Goal: Task Accomplishment & Management: Manage account settings

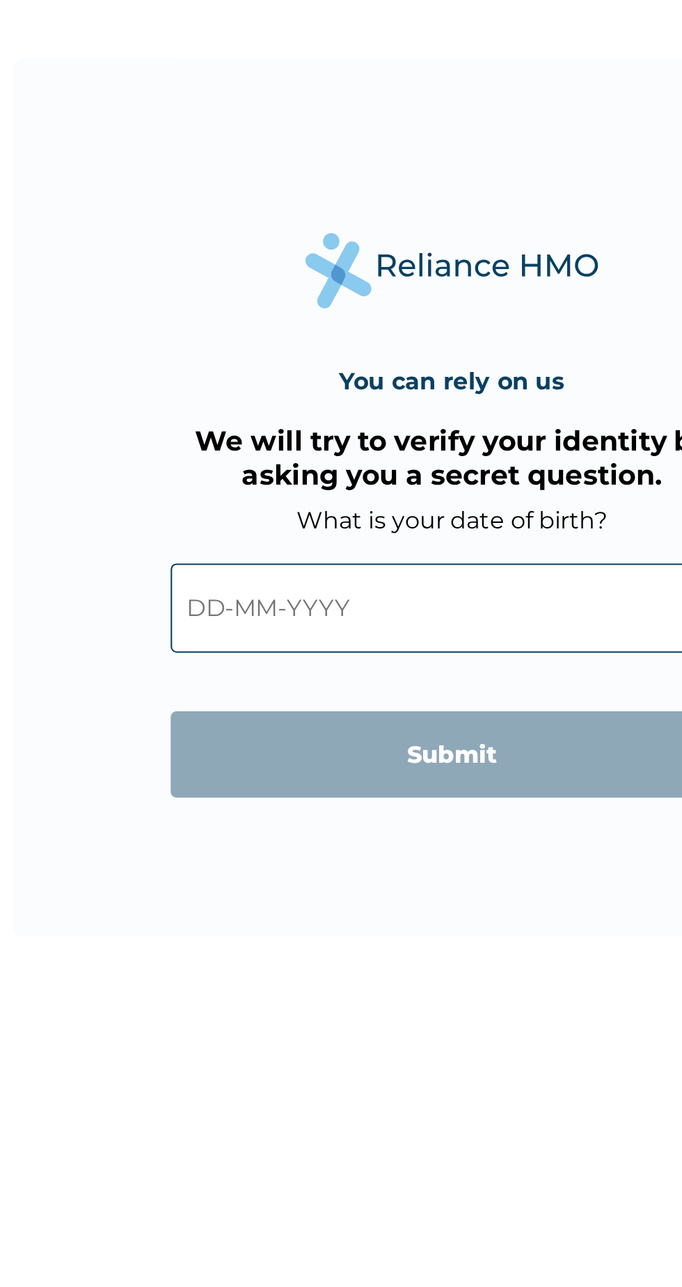
click at [351, 705] on input "text" at bounding box center [340, 696] width 267 height 42
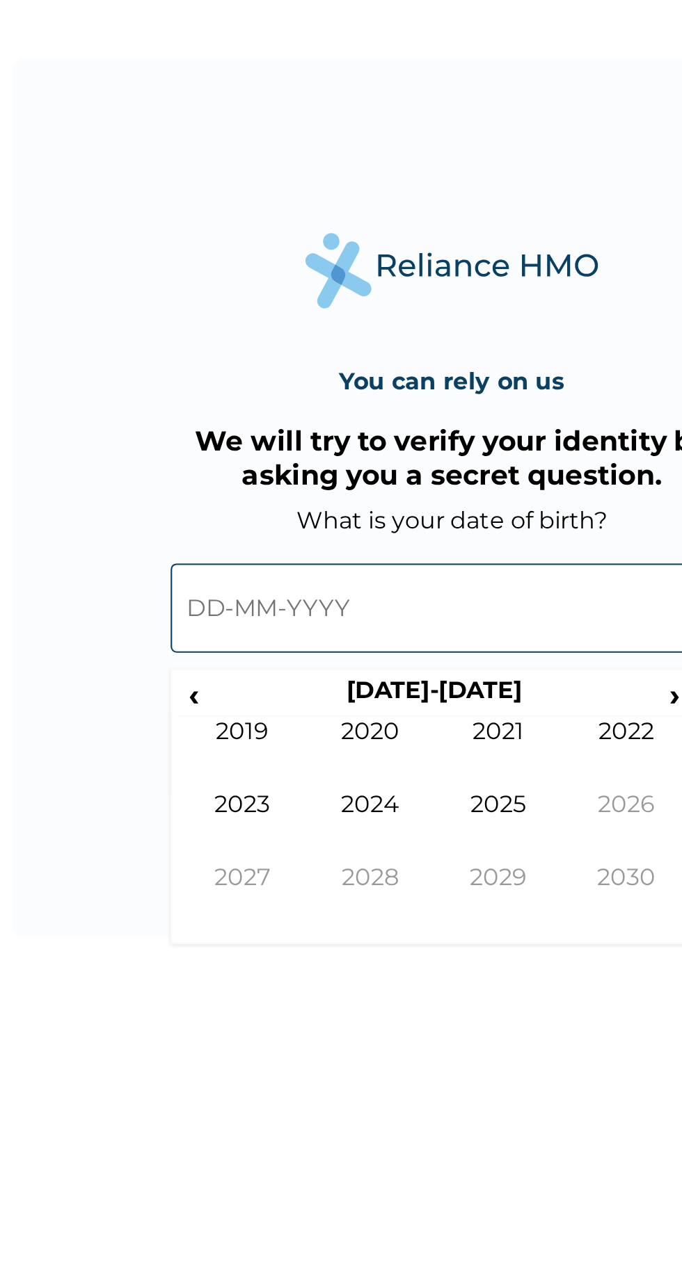
click at [218, 735] on span "‹" at bounding box center [218, 737] width 15 height 17
click at [218, 734] on span "‹" at bounding box center [218, 737] width 15 height 17
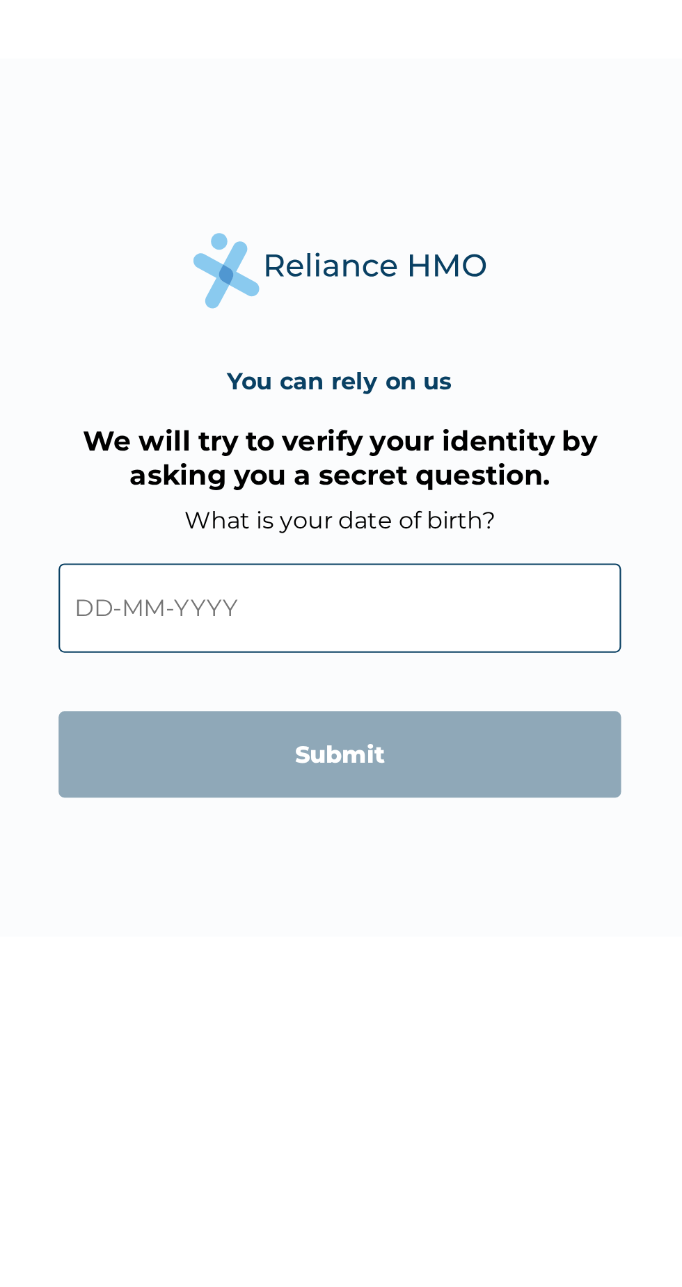
click at [248, 682] on input "text" at bounding box center [340, 696] width 267 height 42
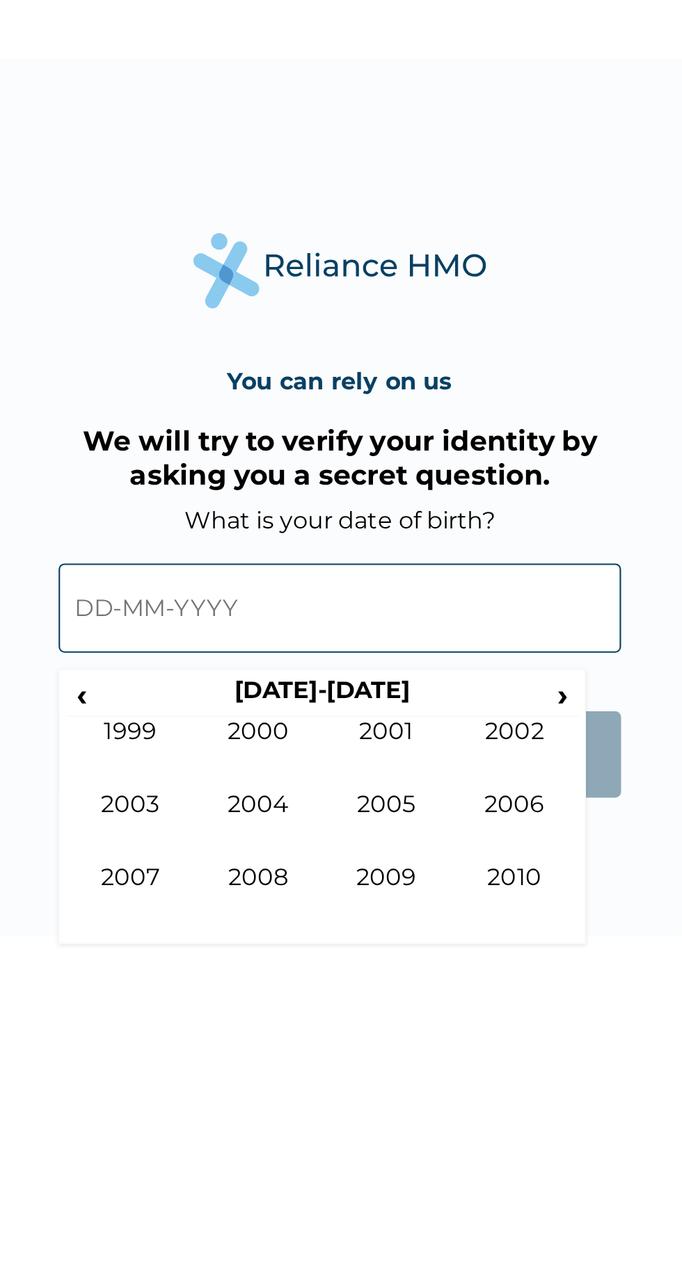
click at [220, 731] on span "‹" at bounding box center [218, 737] width 15 height 17
click at [312, 784] on td "1994" at bounding box center [302, 800] width 61 height 35
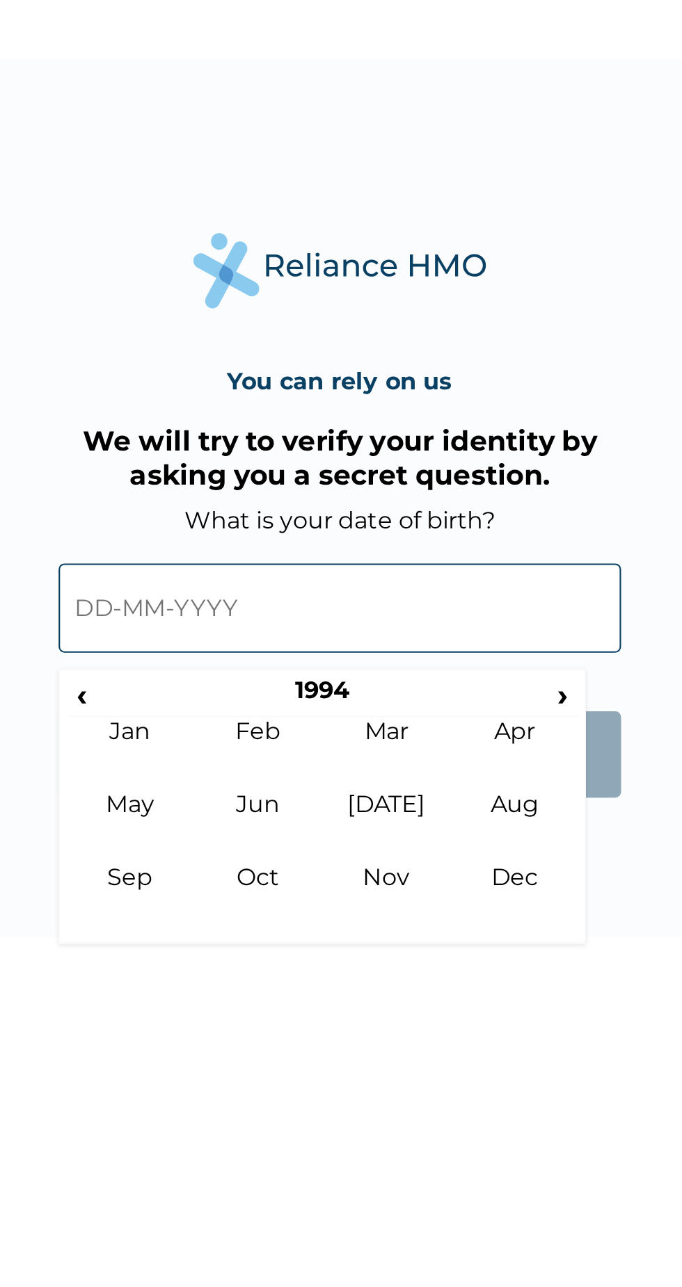
click at [369, 742] on th "1994" at bounding box center [332, 738] width 214 height 19
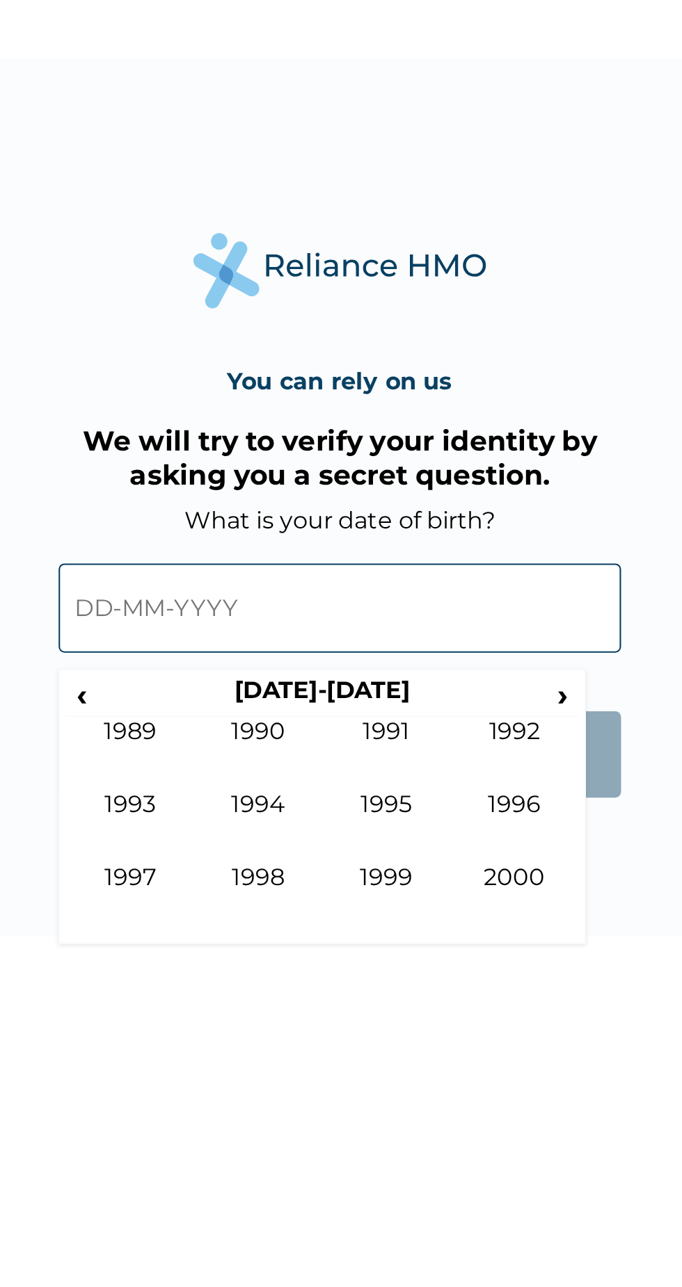
click at [295, 789] on td "1994" at bounding box center [302, 800] width 61 height 35
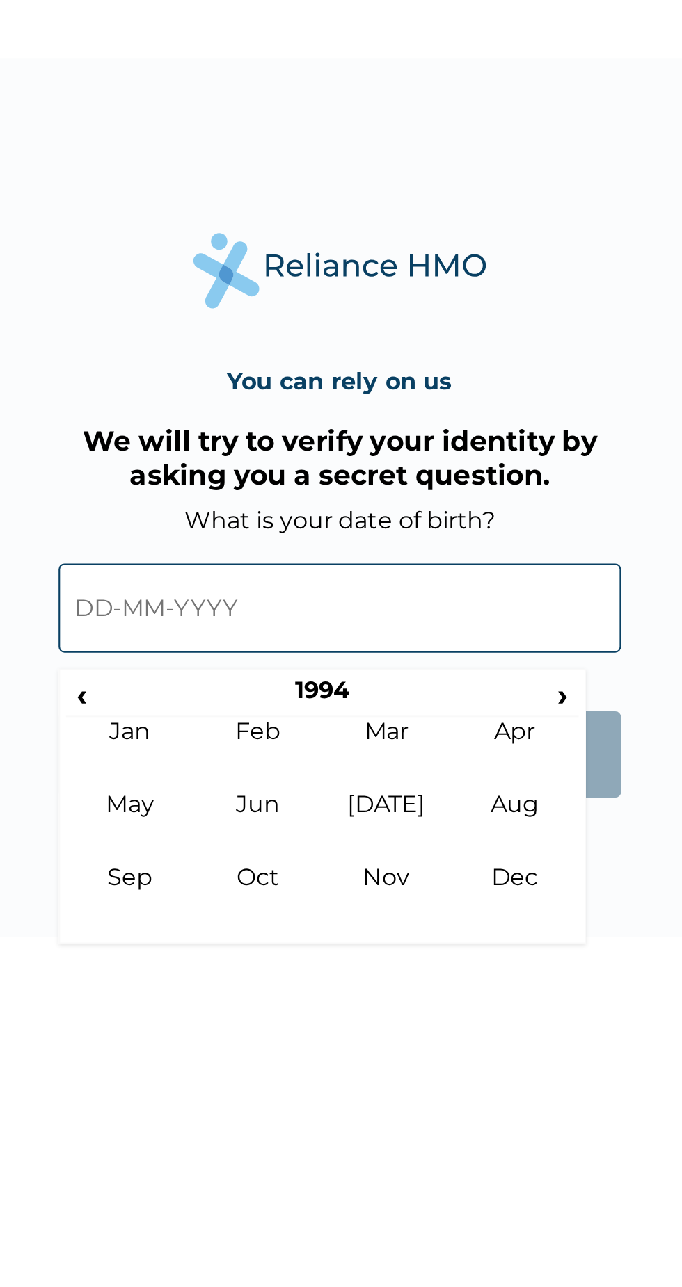
click at [368, 762] on td "Mar" at bounding box center [362, 765] width 61 height 35
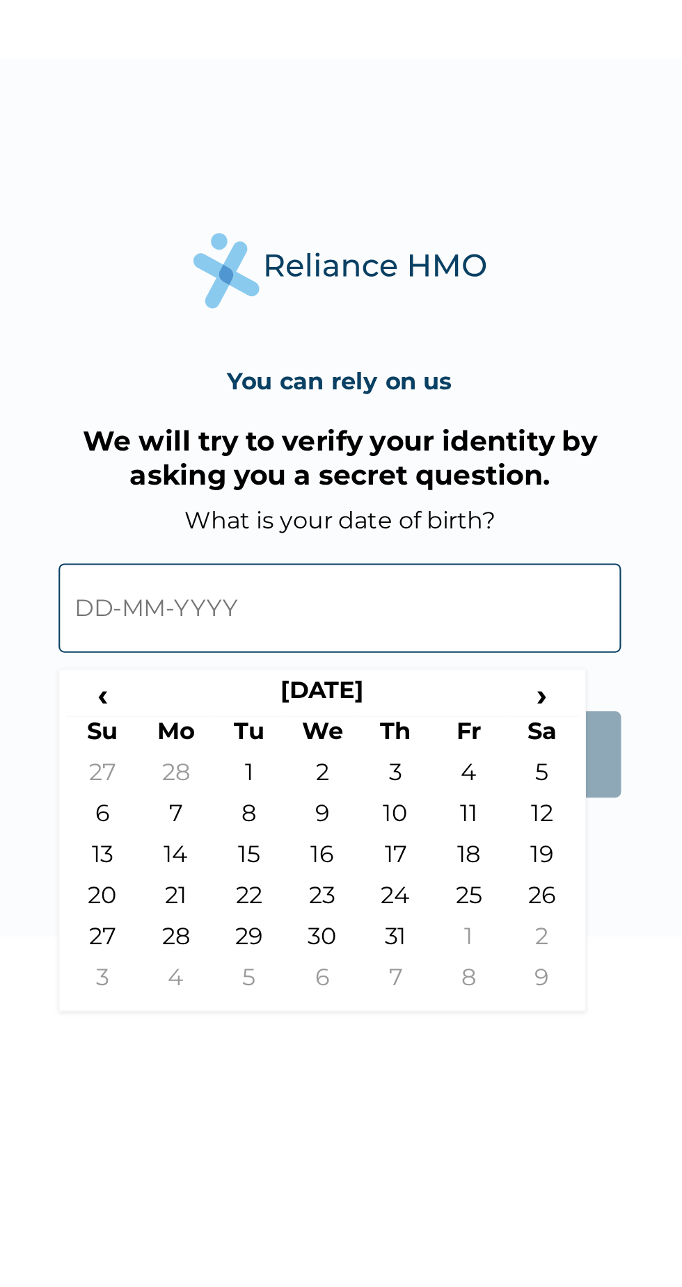
click at [231, 812] on td "13" at bounding box center [228, 816] width 35 height 19
type input "[DATE]"
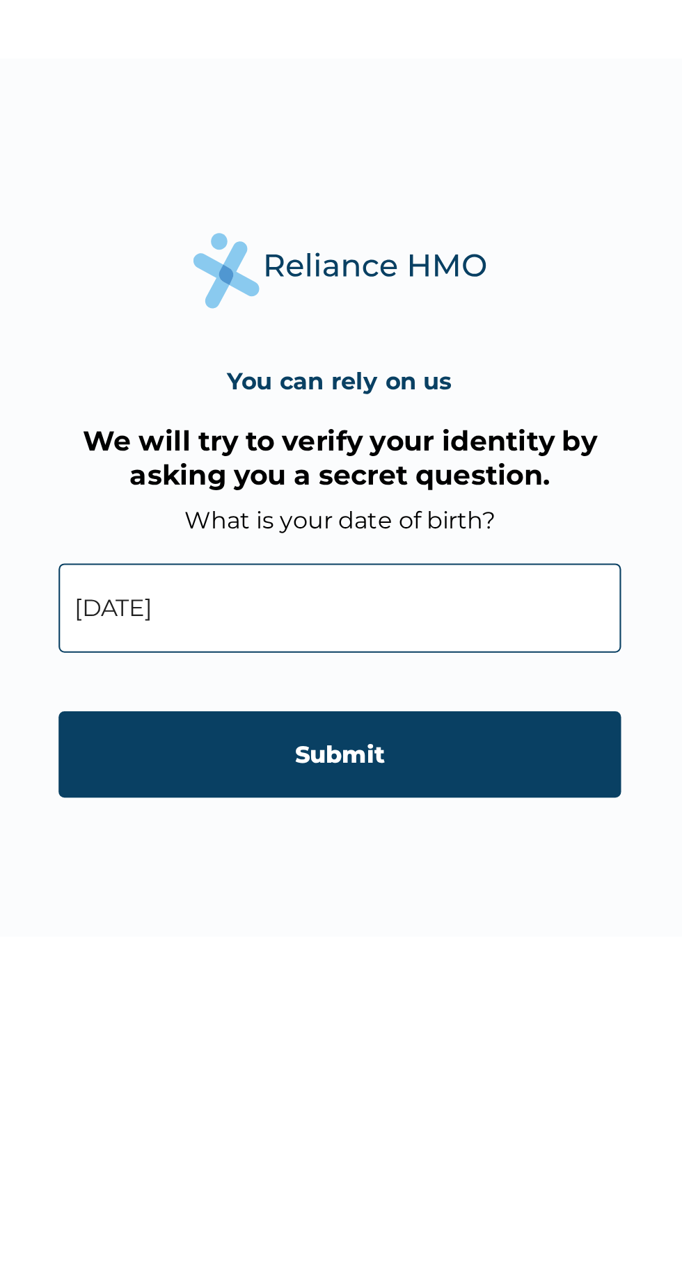
click at [385, 756] on input "Submit" at bounding box center [340, 766] width 267 height 41
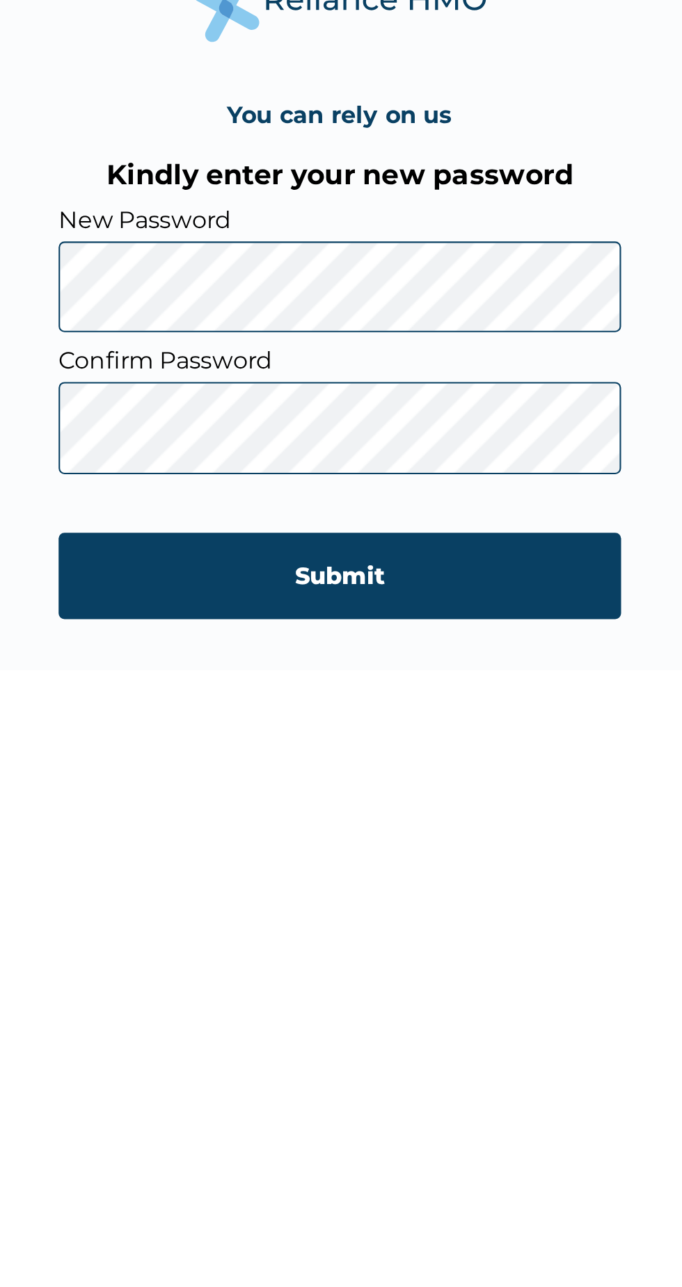
click at [417, 791] on input "Submit" at bounding box center [340, 807] width 267 height 41
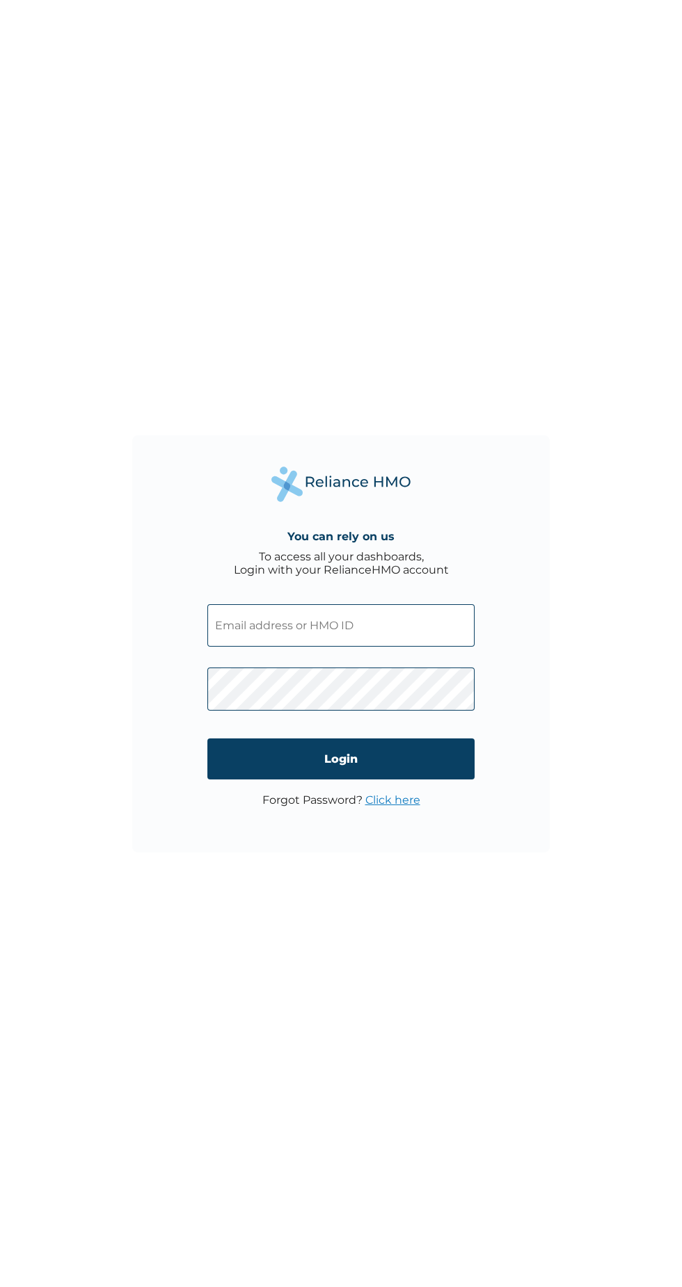
click at [407, 625] on input "text" at bounding box center [340, 625] width 267 height 42
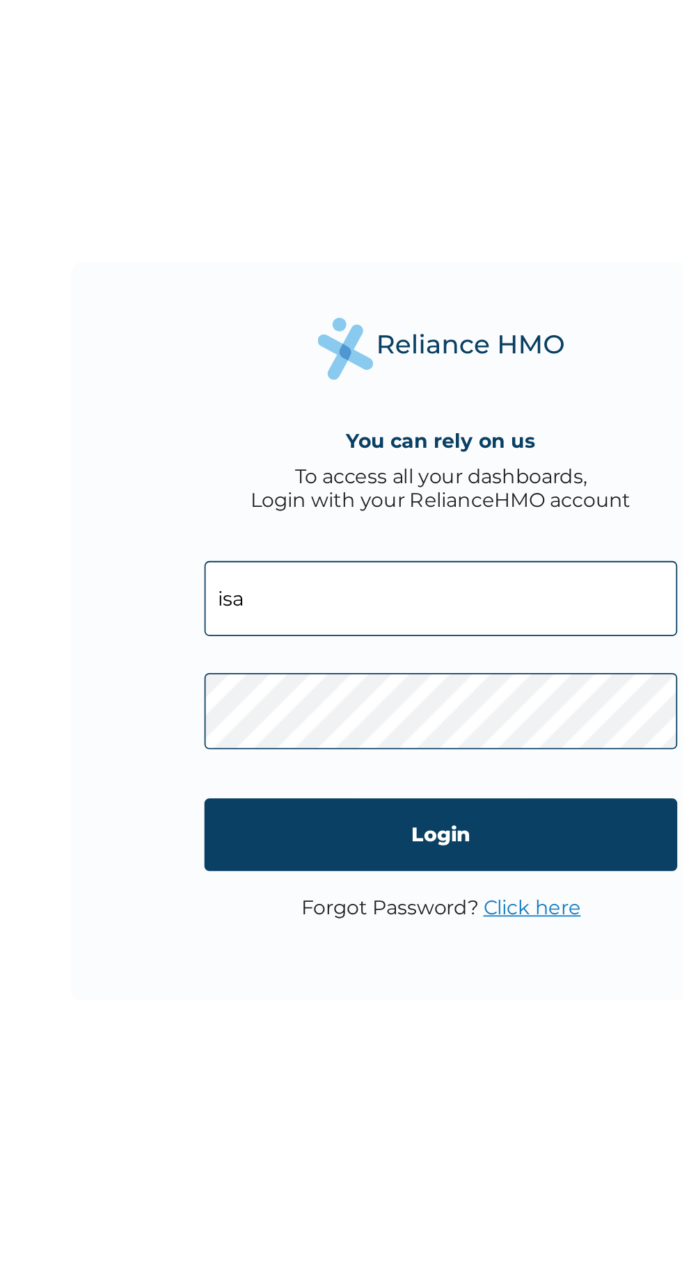
type input "isahmusa081@gmail.com"
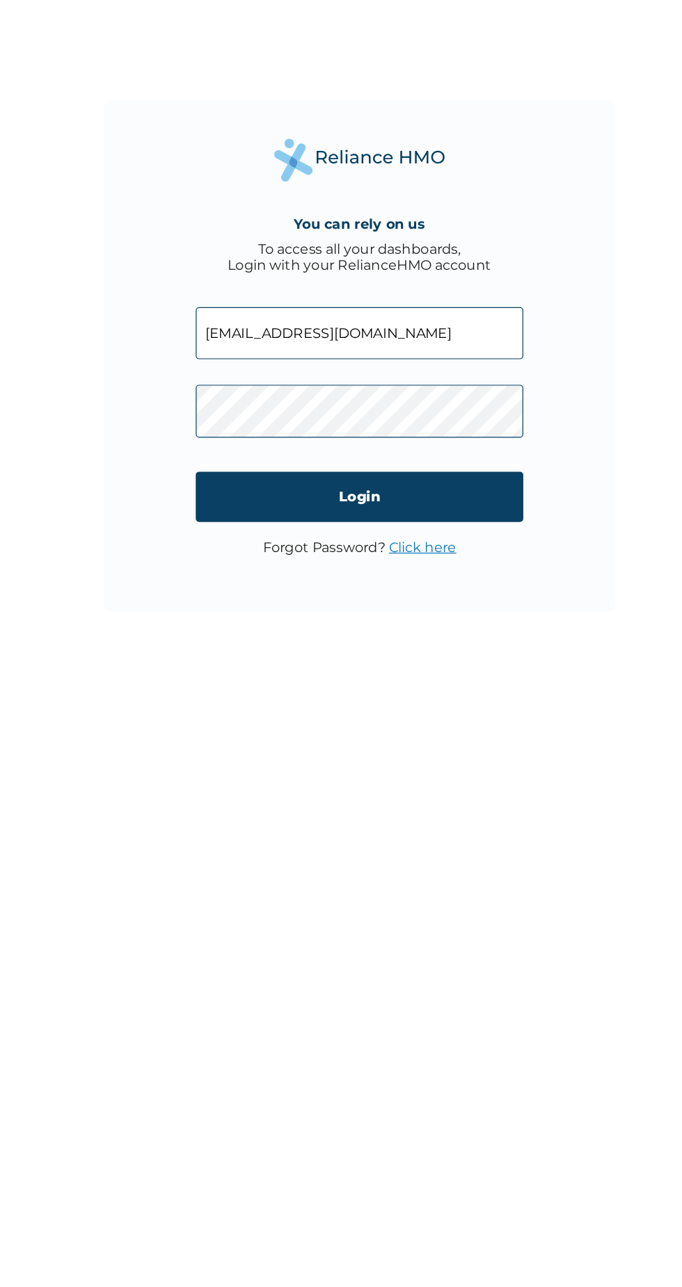
click at [427, 743] on input "Login" at bounding box center [340, 759] width 267 height 41
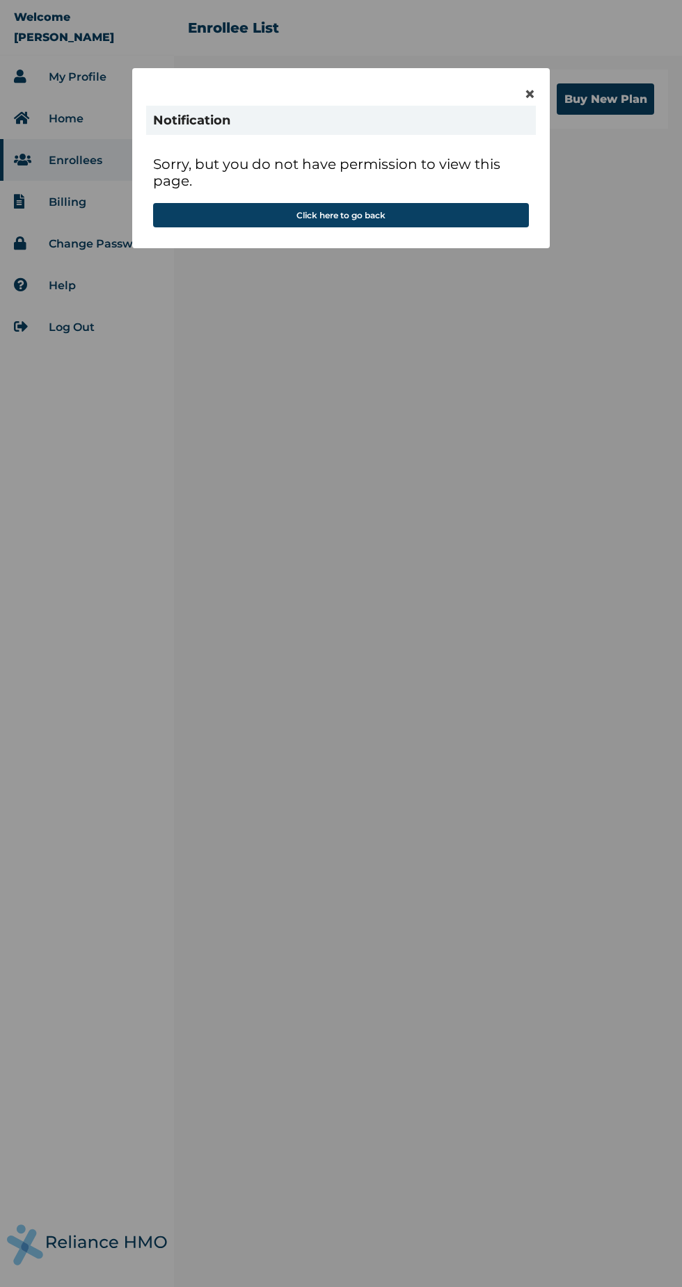
click at [401, 212] on button "Click here to go back" at bounding box center [341, 215] width 376 height 24
